Goal: Task Accomplishment & Management: Use online tool/utility

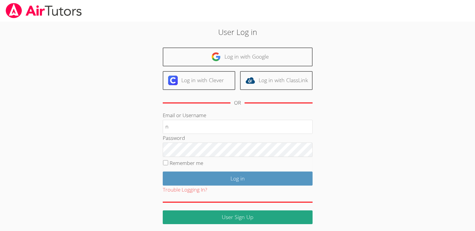
type input "[EMAIL_ADDRESS][DOMAIN_NAME]"
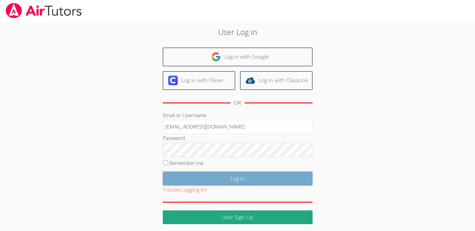
click at [240, 179] on input "Log in" at bounding box center [238, 179] width 150 height 14
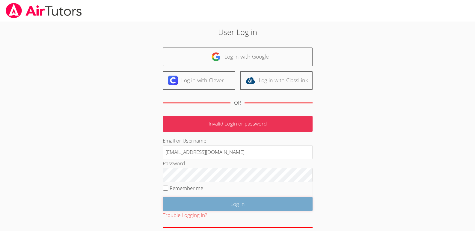
click at [236, 205] on input "Log in" at bounding box center [238, 204] width 150 height 14
click at [237, 204] on input "Log in" at bounding box center [238, 204] width 150 height 14
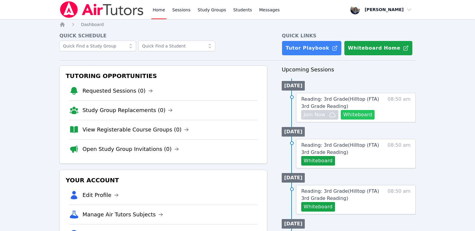
click at [359, 115] on button "Whiteboard" at bounding box center [358, 115] width 34 height 10
click at [406, 9] on span "button" at bounding box center [380, 9] width 65 height 13
click at [370, 33] on button "Logout" at bounding box center [383, 34] width 58 height 11
